Goal: Information Seeking & Learning: Find specific fact

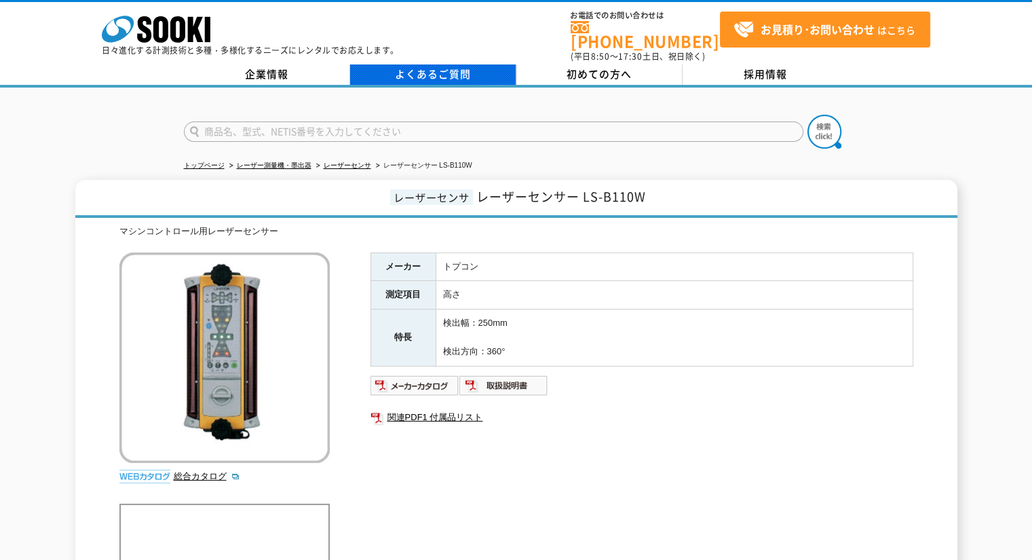
click at [451, 67] on link "よくあるご質問" at bounding box center [433, 74] width 166 height 20
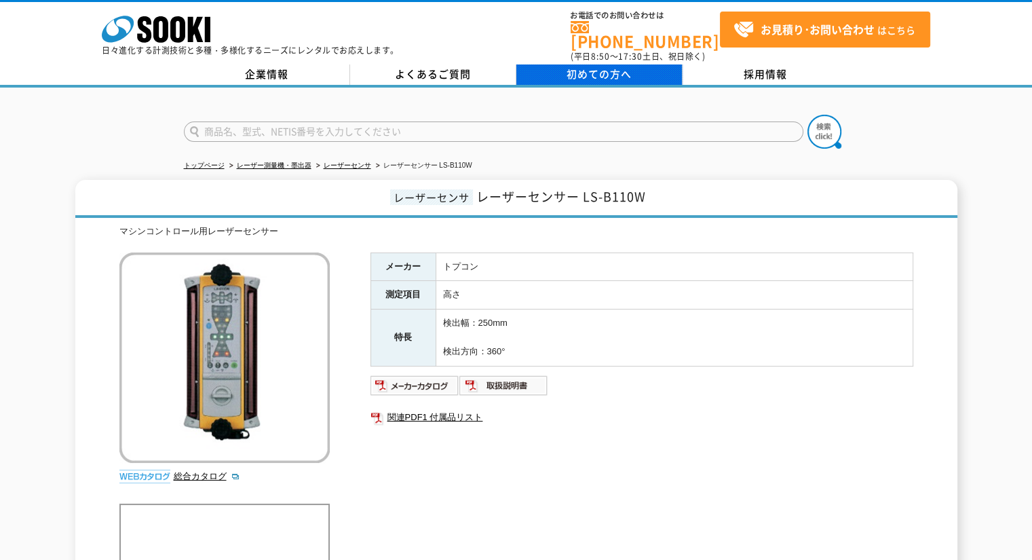
click at [603, 66] on span "初めての方へ" at bounding box center [598, 73] width 65 height 15
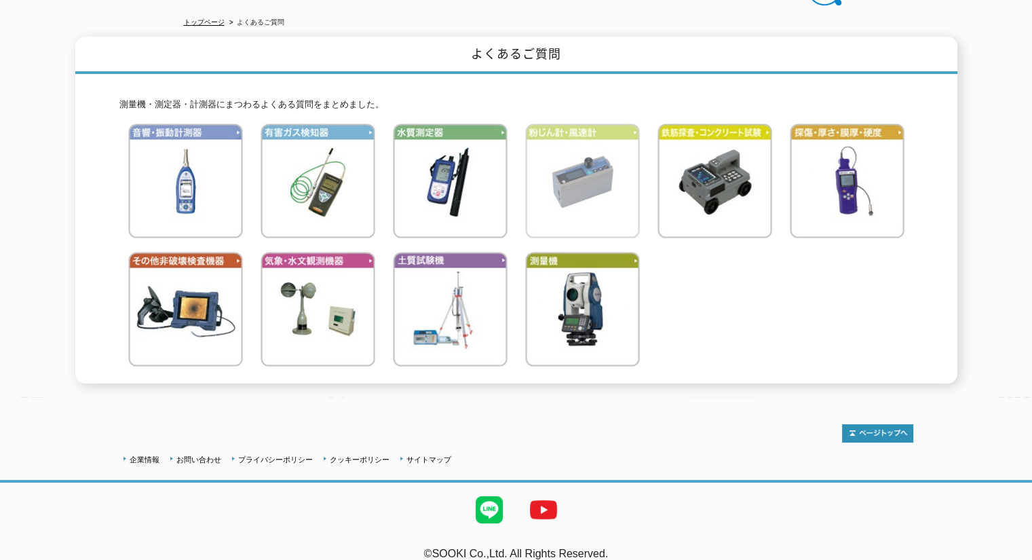
scroll to position [151, 0]
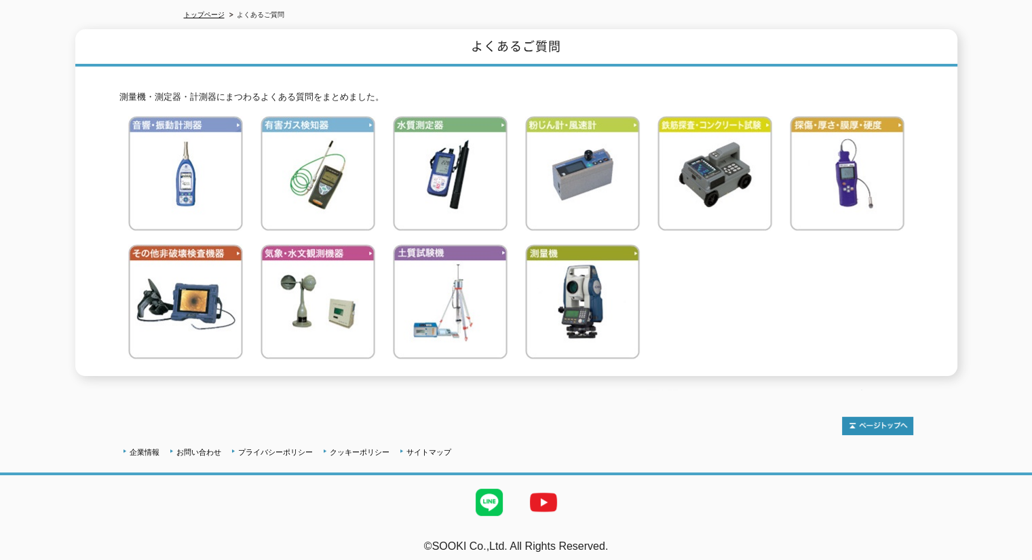
click at [7, 107] on div "よくあるご質問 測量機・測定器・計測器にまつわるよくある質問をまとめました。" at bounding box center [516, 202] width 1032 height 347
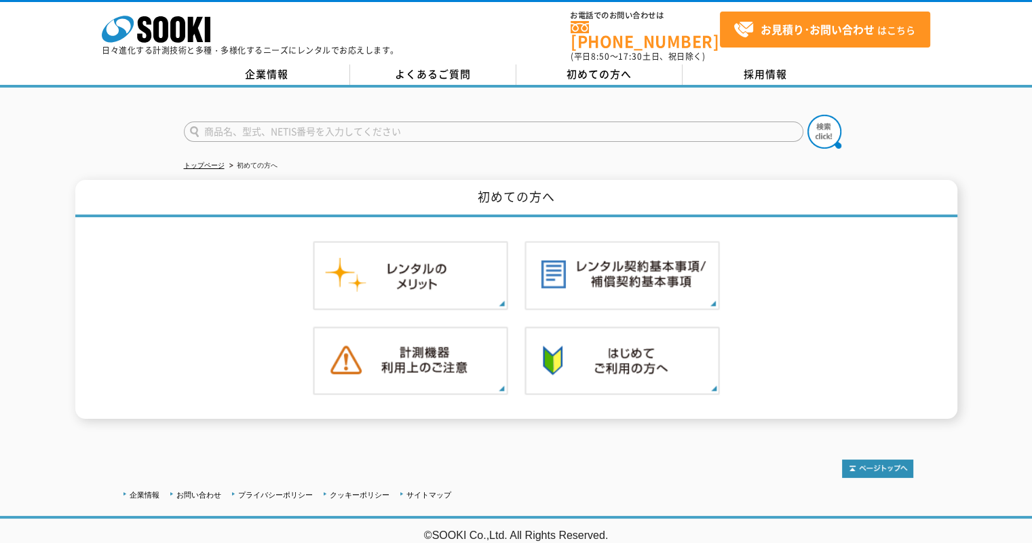
click at [287, 124] on input "text" at bounding box center [493, 131] width 619 height 20
type input "X25"
click at [807, 115] on button at bounding box center [824, 132] width 34 height 34
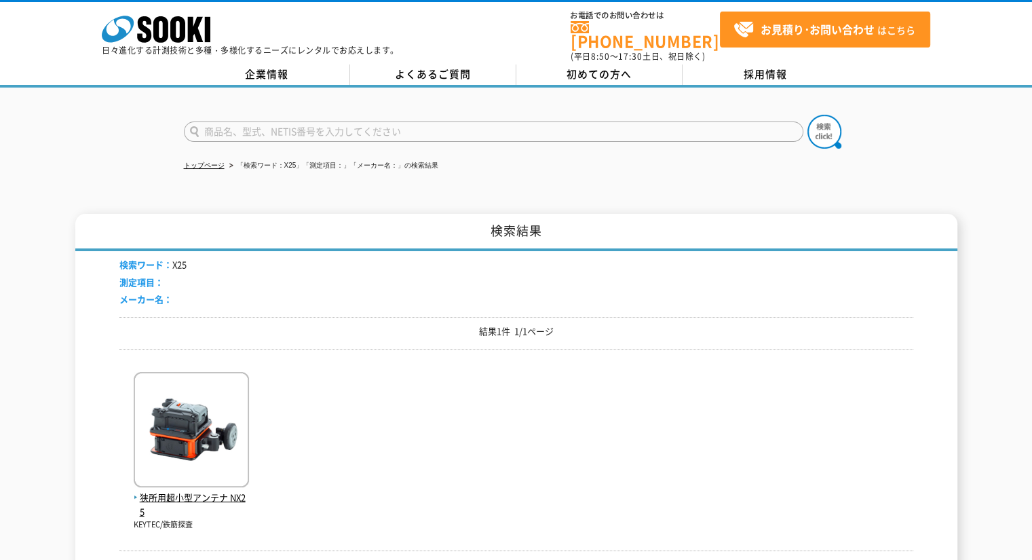
click at [258, 123] on input "text" at bounding box center [493, 131] width 619 height 20
type input "TOPCON　X23"
click at [807, 115] on button at bounding box center [824, 132] width 34 height 34
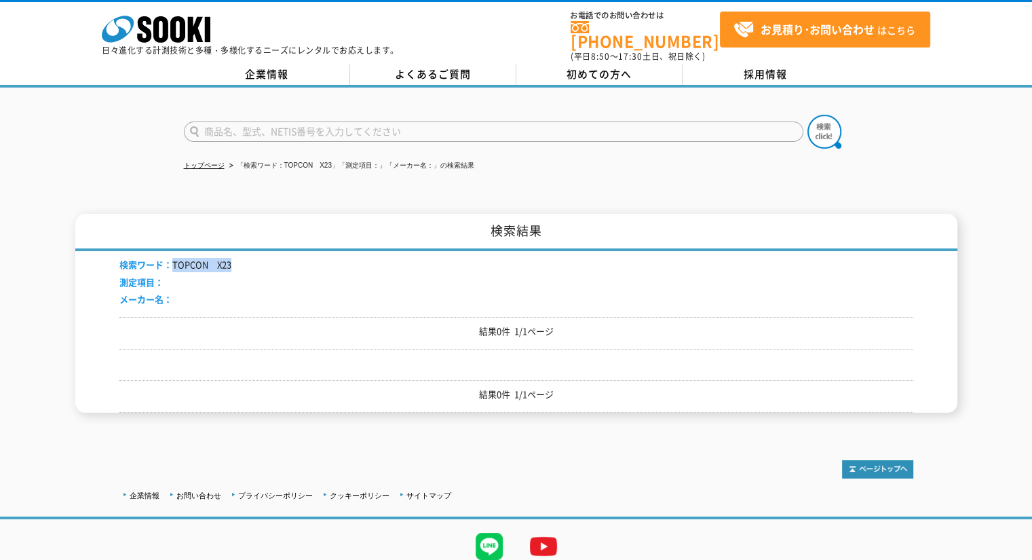
drag, startPoint x: 172, startPoint y: 258, endPoint x: 235, endPoint y: 259, distance: 63.1
click at [235, 259] on div "検索ワード： TOPCON　X23 測定項目： メーカー名：" at bounding box center [516, 284] width 794 height 66
copy li "TOPCON　X23"
click at [265, 121] on input "text" at bounding box center [493, 131] width 619 height 20
paste input "TOPCON　X23"
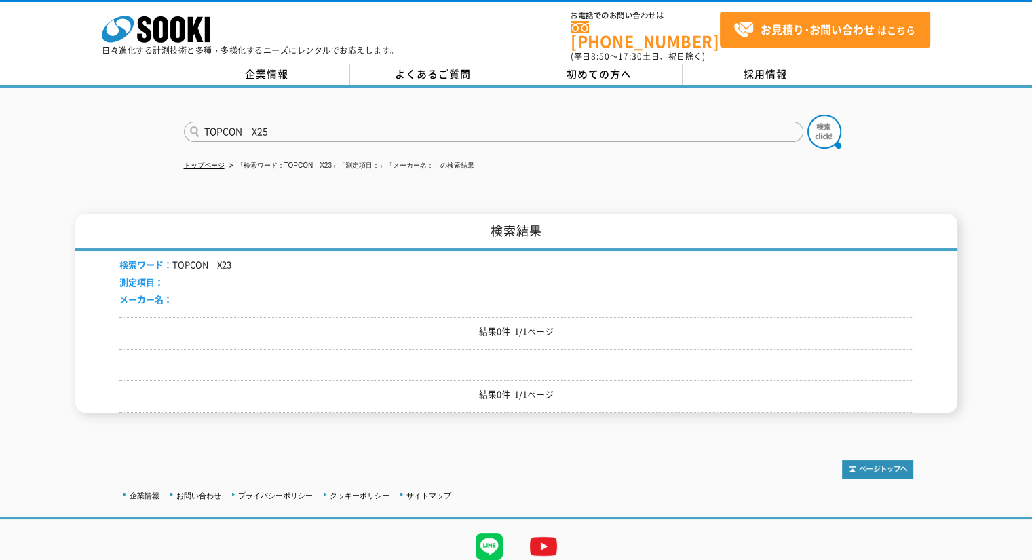
type input "TOPCON　X25"
click at [807, 115] on button at bounding box center [824, 132] width 34 height 34
